Goal: Download file/media

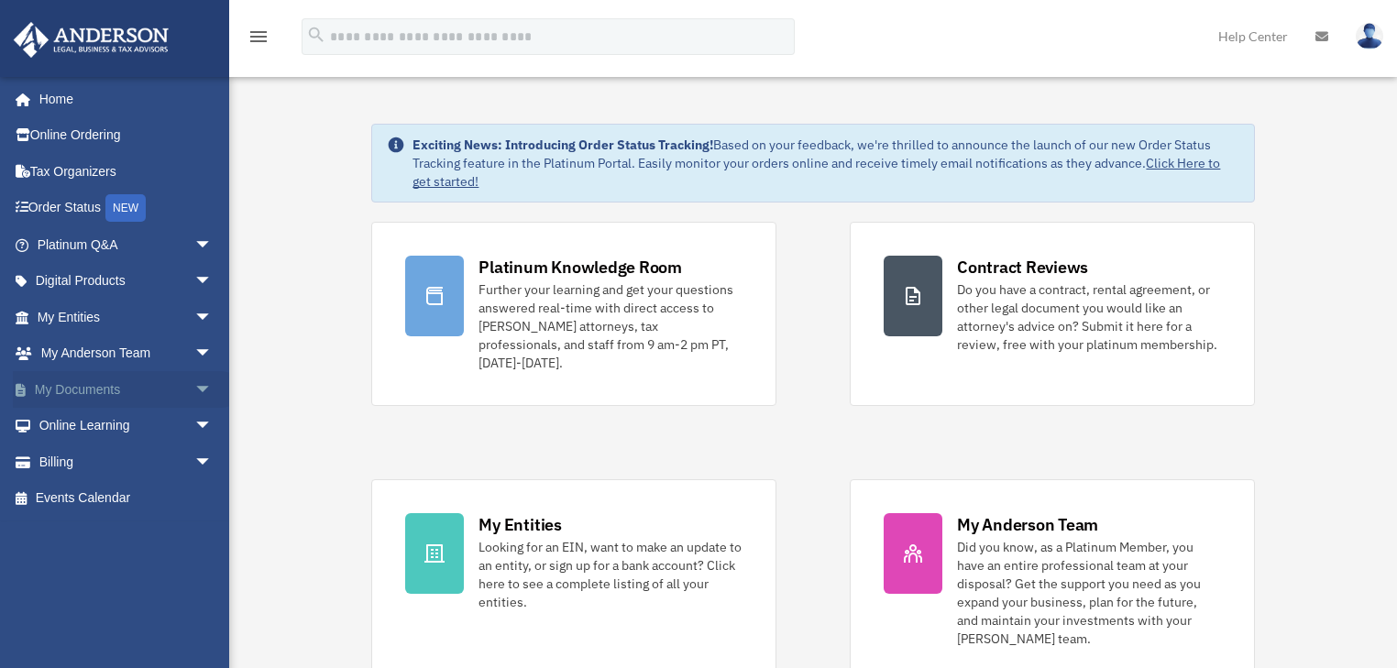
click at [194, 384] on span "arrow_drop_down" at bounding box center [212, 390] width 37 height 38
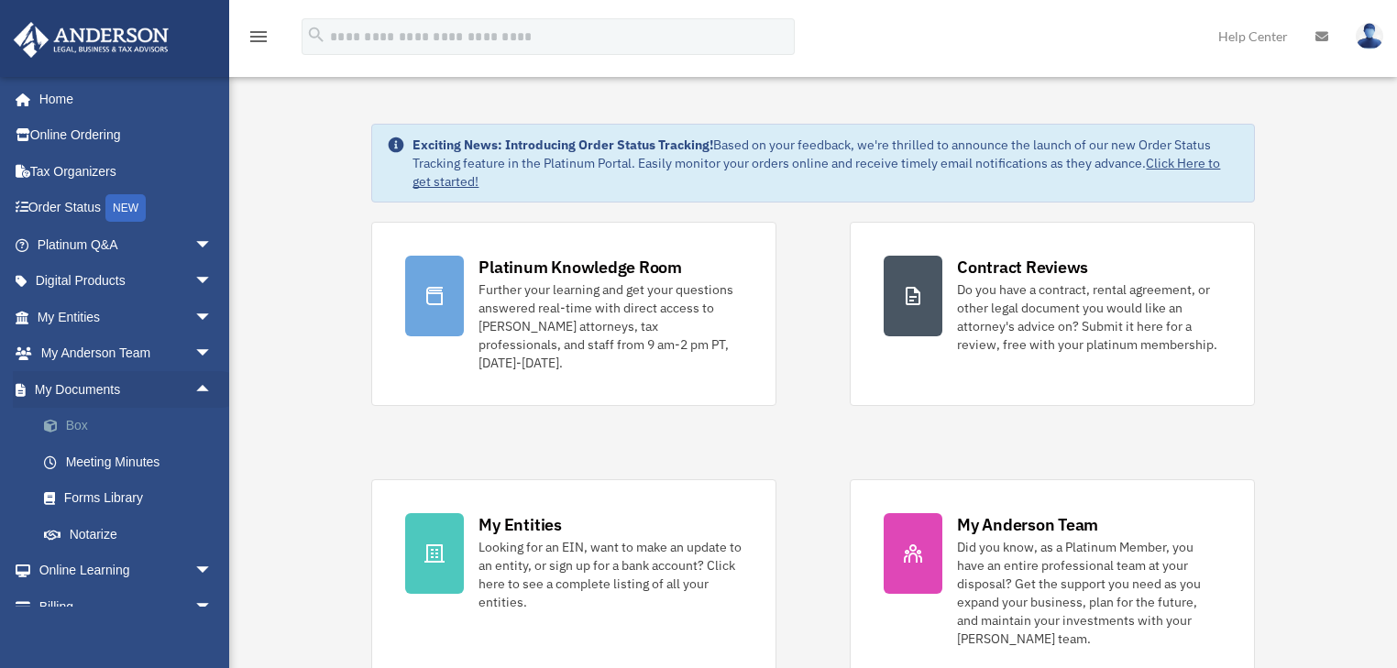
click at [81, 425] on link "Box" at bounding box center [133, 426] width 214 height 37
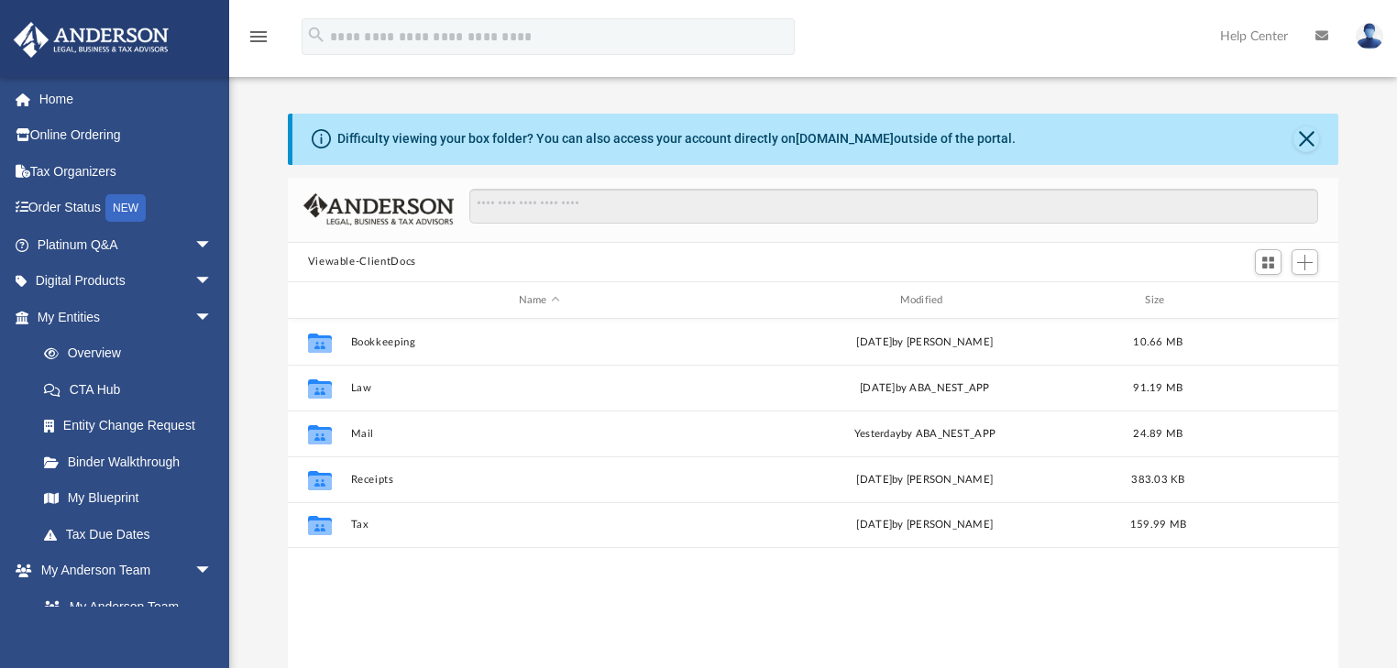
scroll to position [405, 1040]
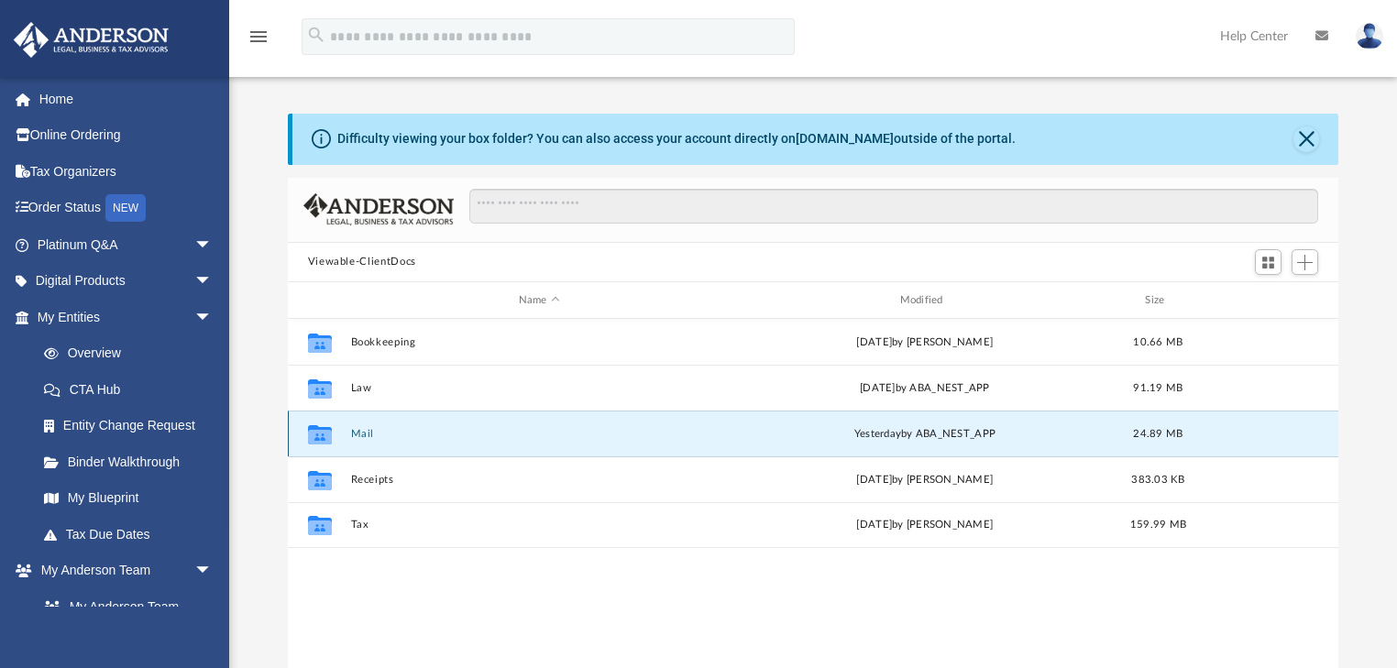
click at [359, 438] on button "Mail" at bounding box center [539, 434] width 378 height 12
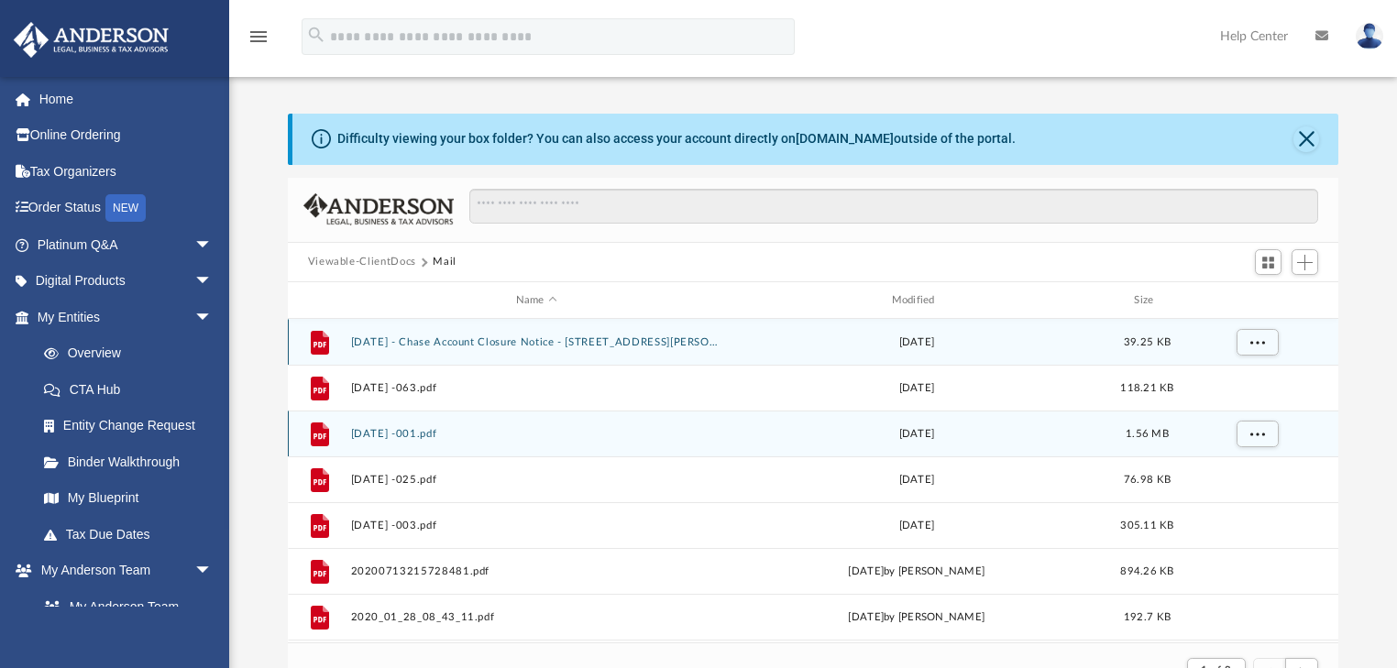
scroll to position [348, 1040]
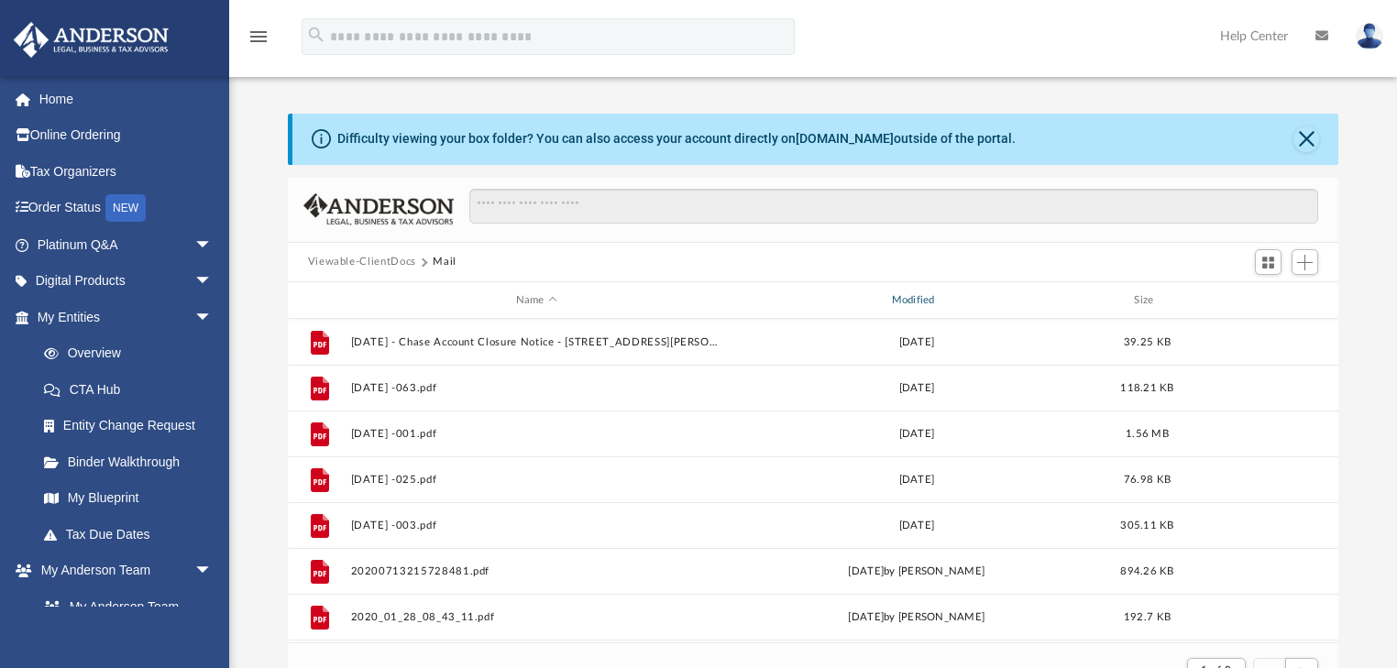
click at [919, 293] on div "Modified" at bounding box center [916, 300] width 372 height 16
click at [905, 298] on div "Modified" at bounding box center [916, 300] width 372 height 16
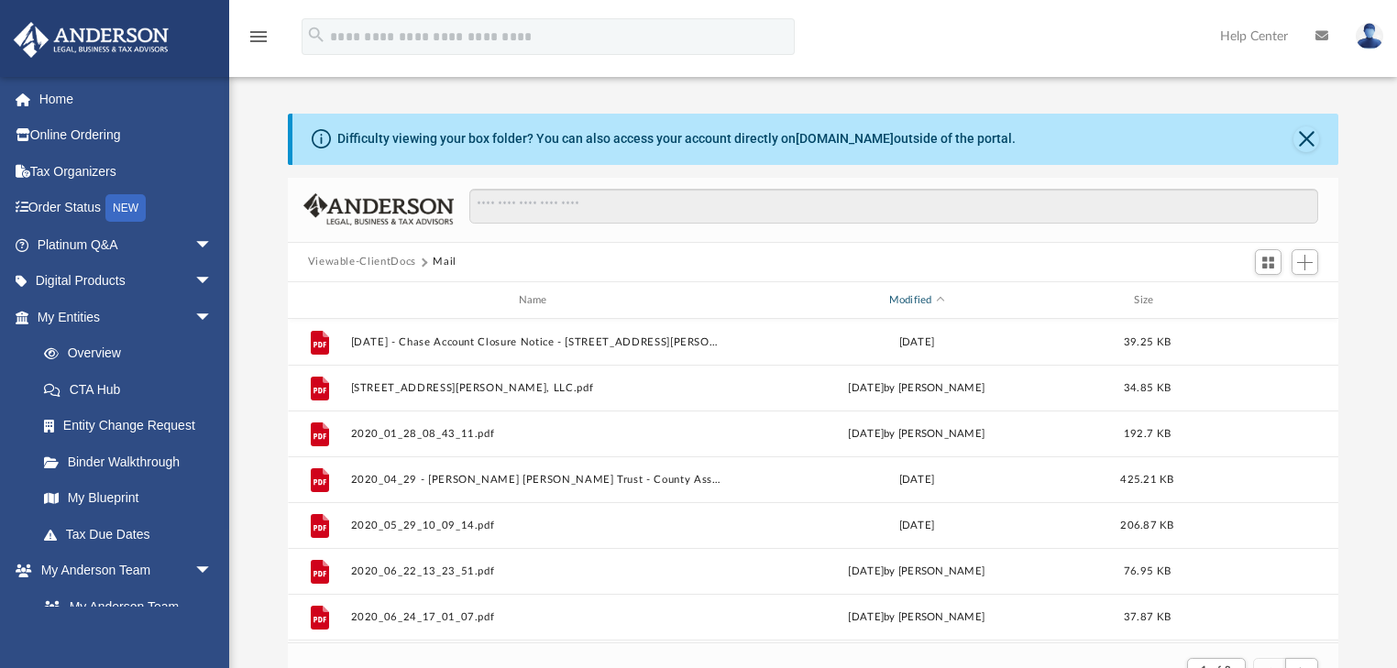
click at [933, 296] on div "Modified" at bounding box center [916, 300] width 372 height 16
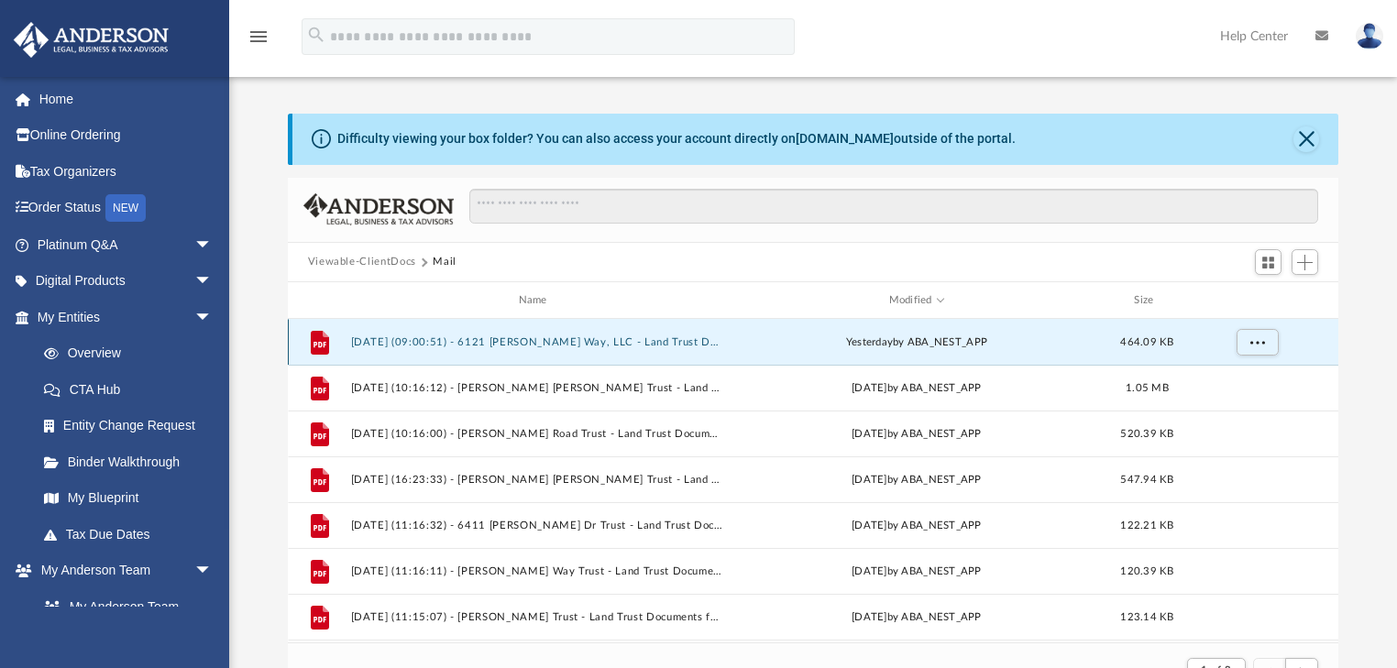
click at [655, 341] on button "[DATE] (09:00:51) - 6121 [PERSON_NAME] Way, LLC - Land Trust Documents from [PE…" at bounding box center [536, 342] width 372 height 12
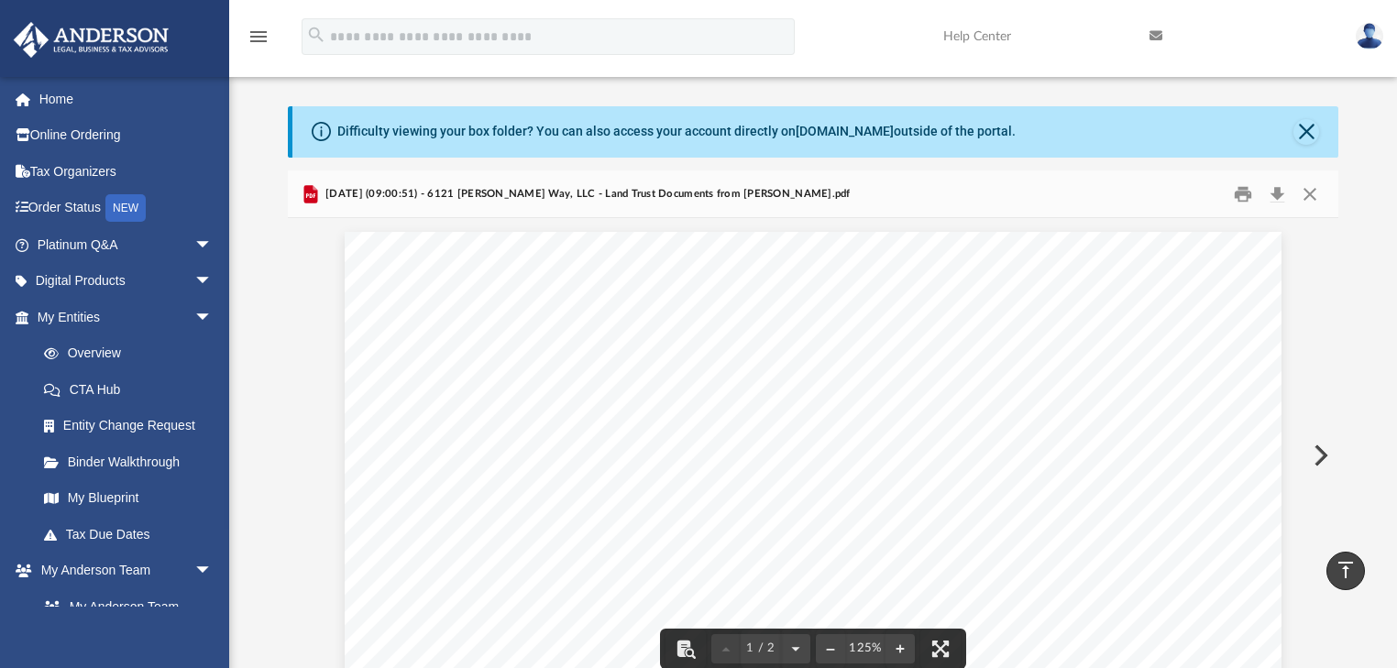
scroll to position [0, 0]
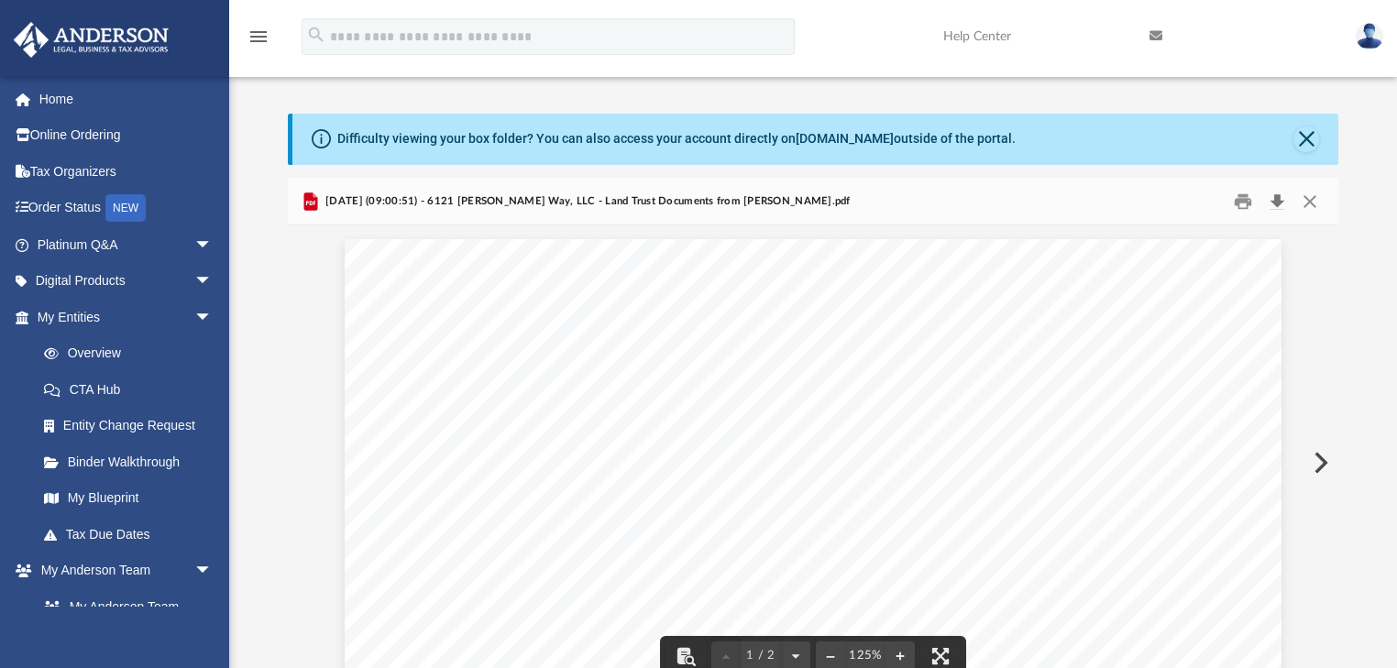
click at [1280, 203] on button "Download" at bounding box center [1276, 201] width 33 height 28
click at [1322, 462] on button "Preview" at bounding box center [1319, 462] width 40 height 51
click at [1313, 202] on button "Close" at bounding box center [1309, 201] width 33 height 28
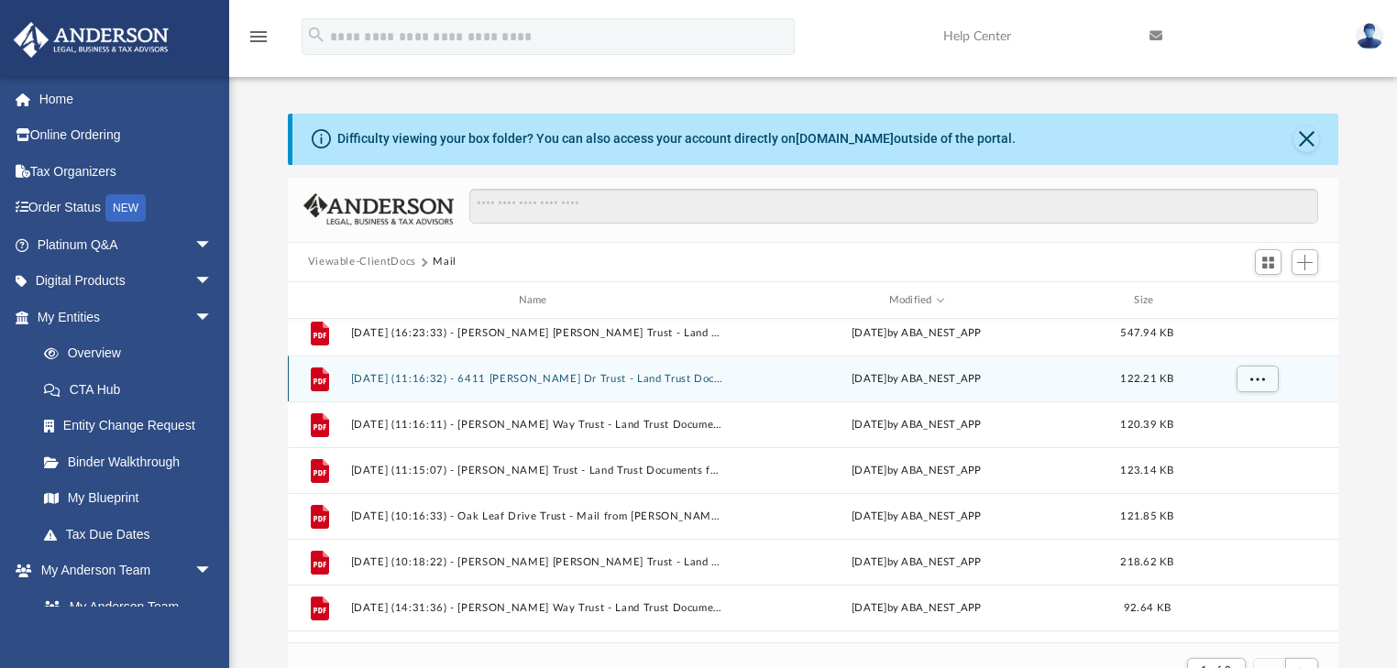
scroll to position [293, 0]
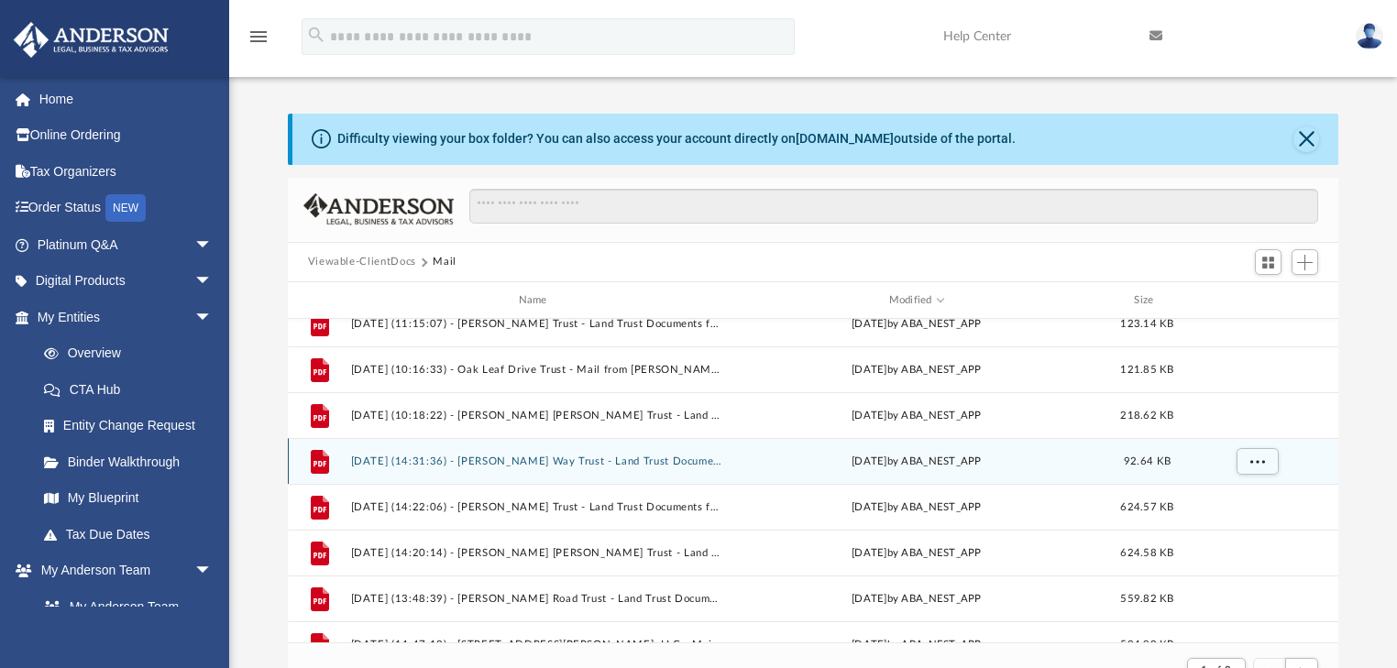
click at [627, 459] on button "[DATE] (14:31:36) - [PERSON_NAME] Way Trust - Land Trust Documents from [PERSON…" at bounding box center [536, 462] width 372 height 12
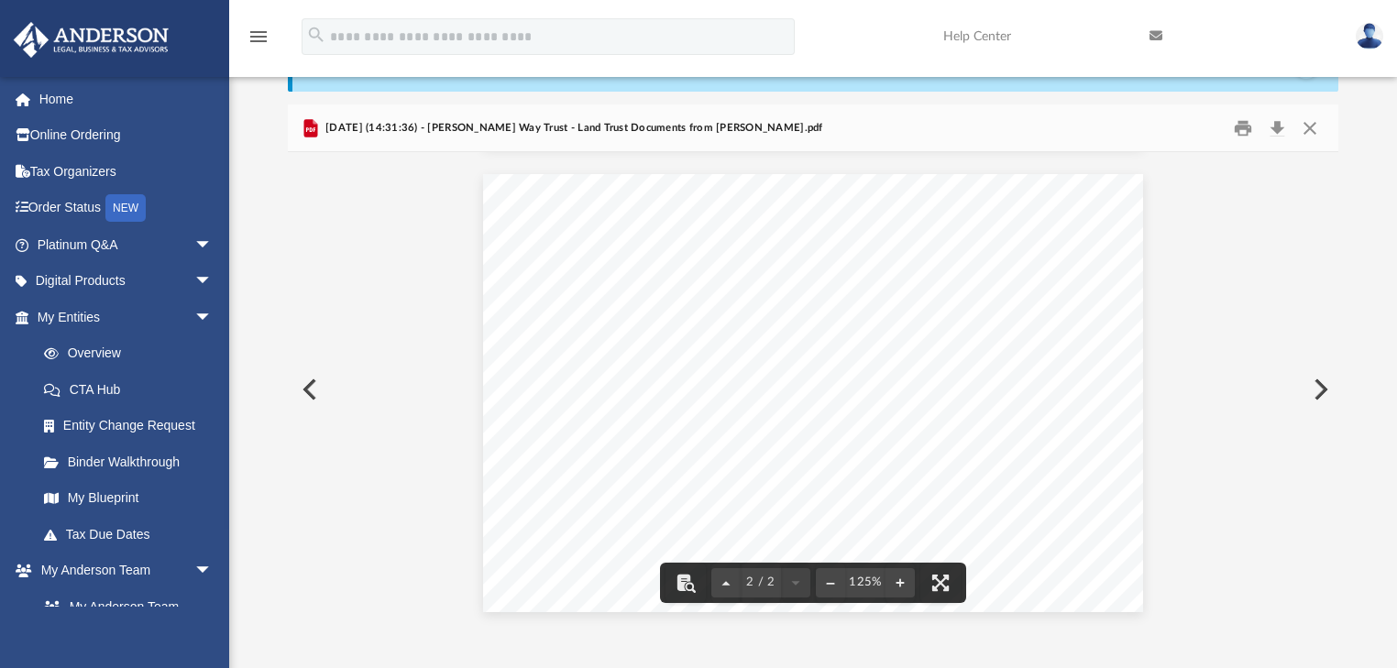
scroll to position [0, 0]
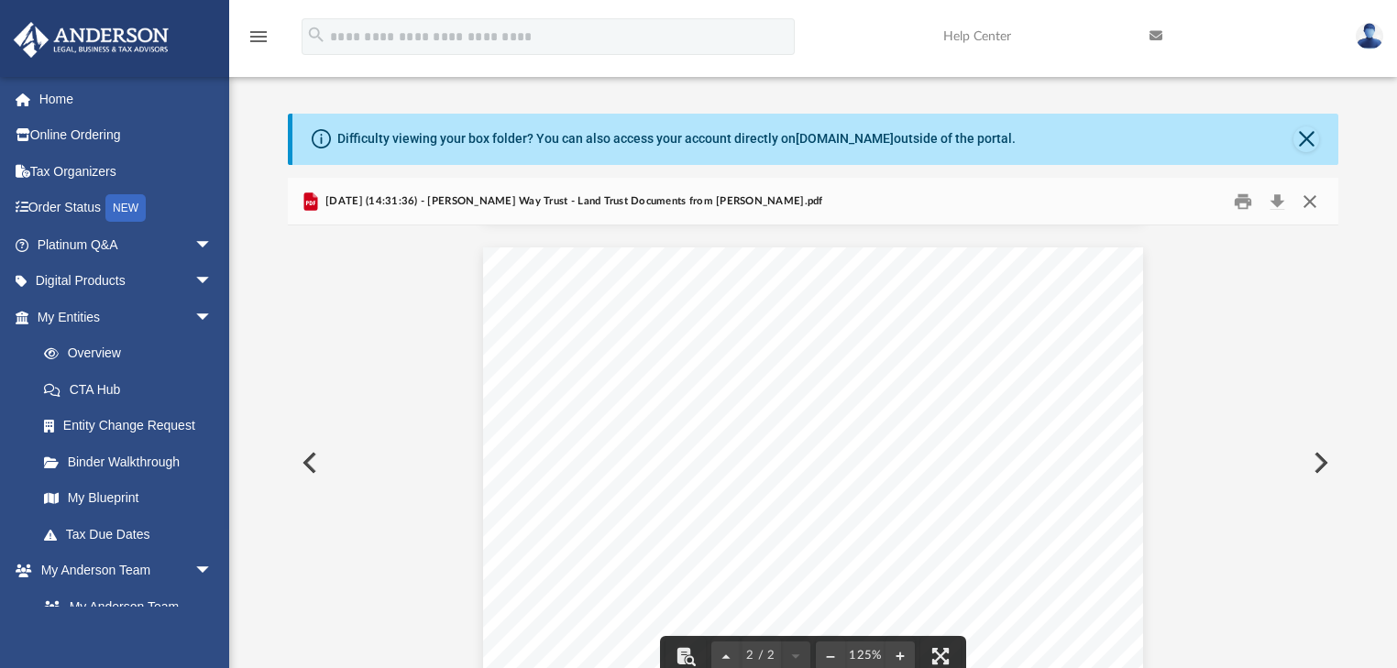
click at [1310, 202] on button "Close" at bounding box center [1309, 201] width 33 height 28
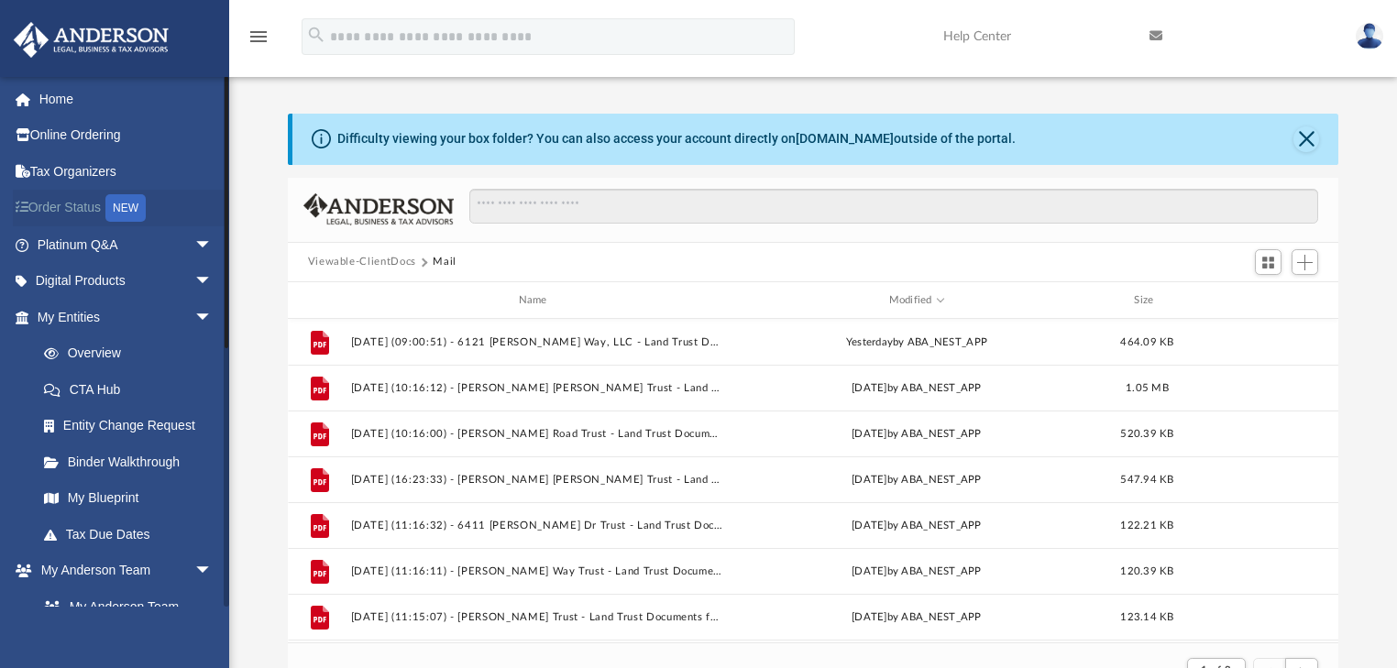
click at [102, 199] on link "Order Status NEW" at bounding box center [126, 209] width 227 height 38
